Goal: Entertainment & Leisure: Consume media (video, audio)

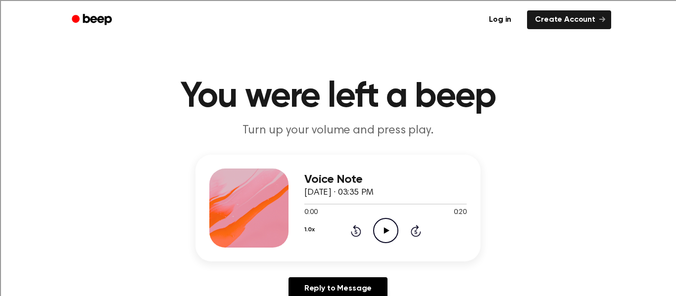
click at [381, 235] on icon "Play Audio" at bounding box center [385, 230] width 25 height 25
click at [382, 225] on icon "Play Audio" at bounding box center [385, 230] width 25 height 25
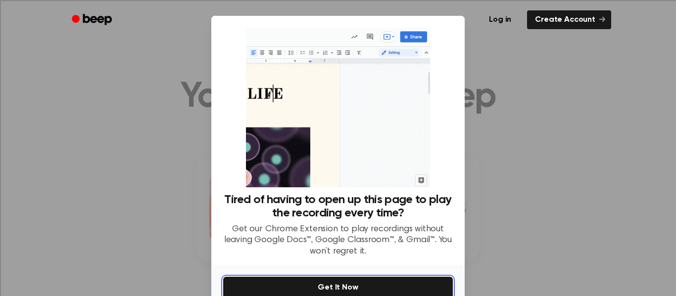
click at [359, 285] on button "Get It Now" at bounding box center [338, 288] width 230 height 22
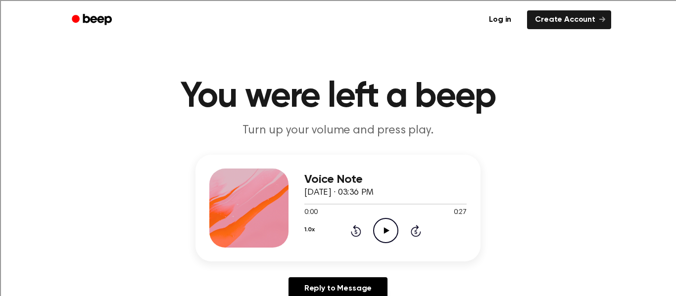
click at [387, 230] on icon at bounding box center [386, 231] width 5 height 6
click at [391, 227] on icon "Play Audio" at bounding box center [385, 230] width 25 height 25
click at [382, 226] on icon "Play Audio" at bounding box center [385, 230] width 25 height 25
click at [396, 236] on icon "Play Audio" at bounding box center [385, 230] width 25 height 25
click at [386, 233] on icon at bounding box center [386, 231] width 5 height 6
